Goal: Transaction & Acquisition: Download file/media

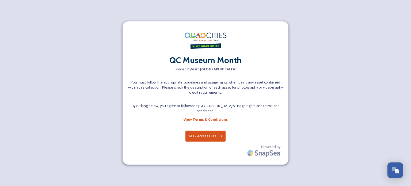
click at [214, 132] on button "Yes - Access Files" at bounding box center [205, 135] width 40 height 11
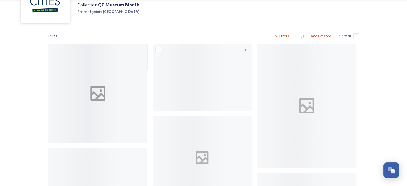
scroll to position [53, 0]
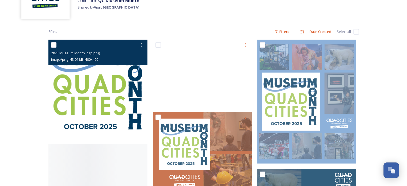
click at [107, 91] on img at bounding box center [97, 89] width 99 height 99
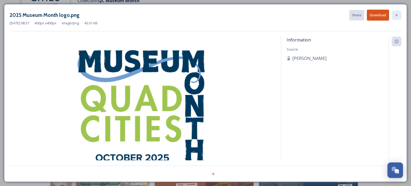
click at [400, 16] on div at bounding box center [396, 15] width 10 height 10
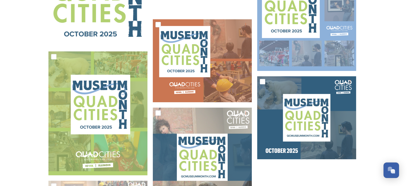
scroll to position [147, 0]
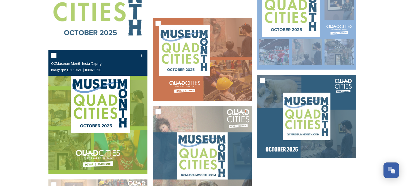
click at [80, 97] on img at bounding box center [97, 112] width 99 height 124
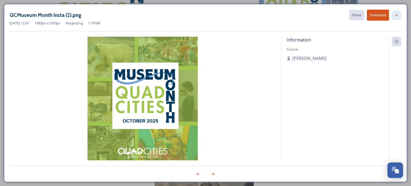
click at [395, 17] on icon at bounding box center [396, 15] width 4 height 4
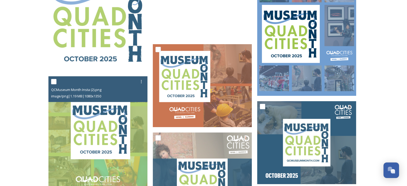
scroll to position [121, 0]
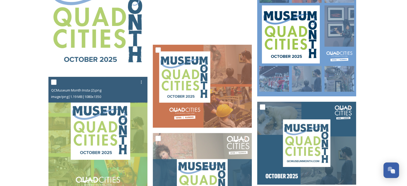
click at [337, 46] on img at bounding box center [306, 34] width 99 height 124
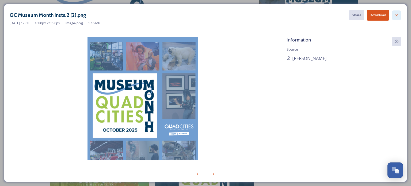
click at [398, 15] on div at bounding box center [396, 15] width 10 height 10
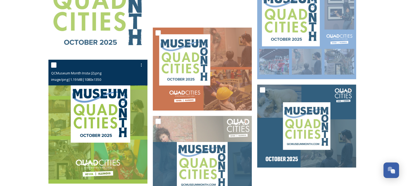
scroll to position [174, 0]
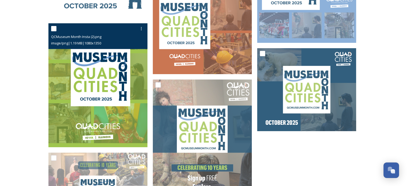
click at [124, 114] on img at bounding box center [97, 85] width 99 height 124
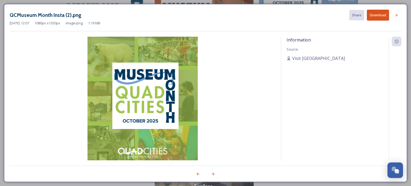
click at [374, 15] on button "Download" at bounding box center [378, 15] width 22 height 11
click at [398, 14] on icon at bounding box center [396, 15] width 4 height 4
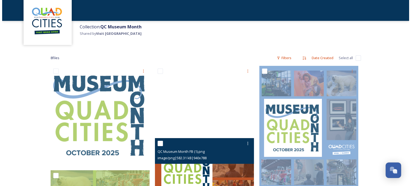
scroll to position [14, 0]
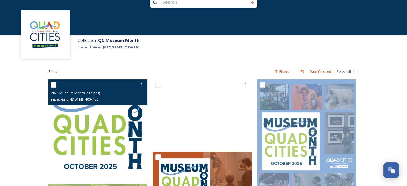
click at [61, 127] on img at bounding box center [97, 128] width 99 height 99
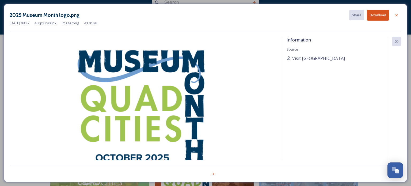
click at [381, 15] on button "Download" at bounding box center [378, 15] width 22 height 11
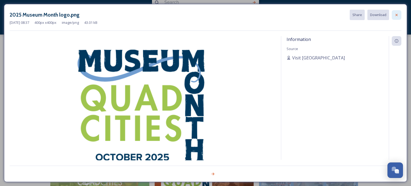
click at [395, 15] on icon at bounding box center [396, 15] width 4 height 4
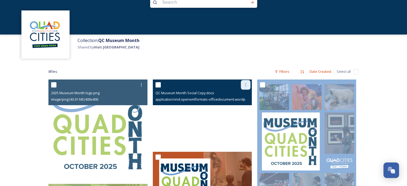
click at [246, 84] on icon at bounding box center [245, 85] width 4 height 4
click at [242, 96] on span "View File" at bounding box center [238, 96] width 14 height 5
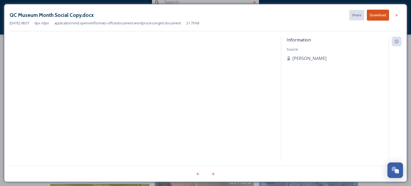
click at [378, 14] on button "Download" at bounding box center [378, 15] width 22 height 11
